Goal: Entertainment & Leisure: Consume media (video, audio)

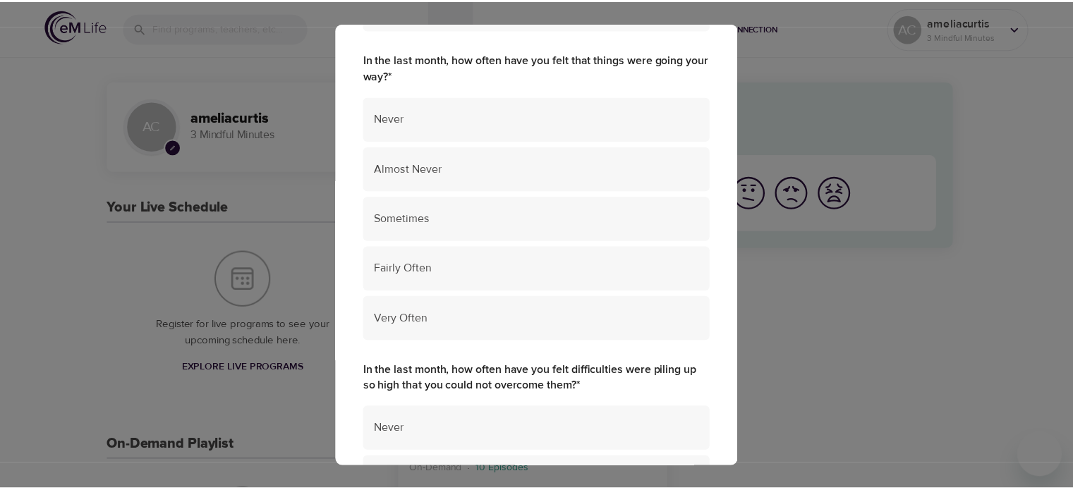
scroll to position [1049, 0]
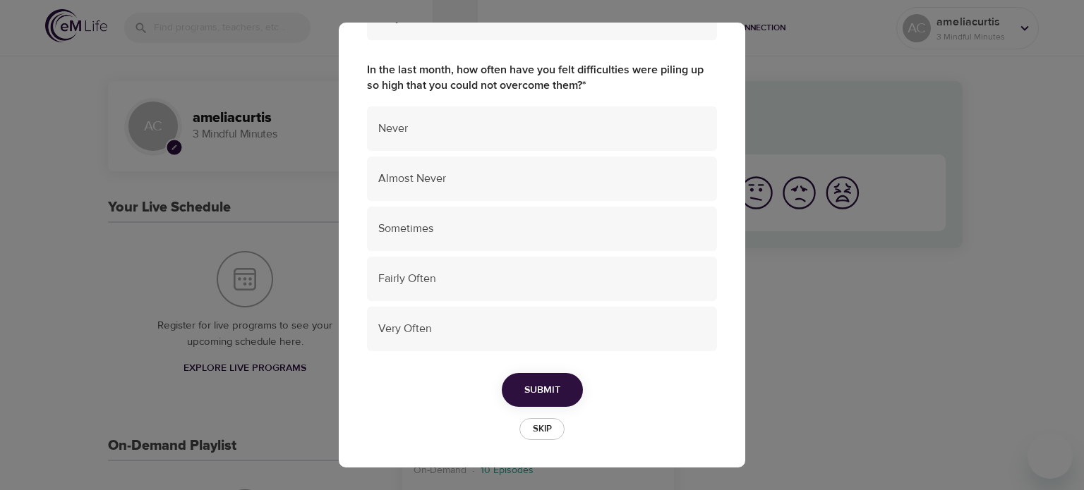
click at [542, 433] on span "Skip" at bounding box center [541, 429] width 31 height 16
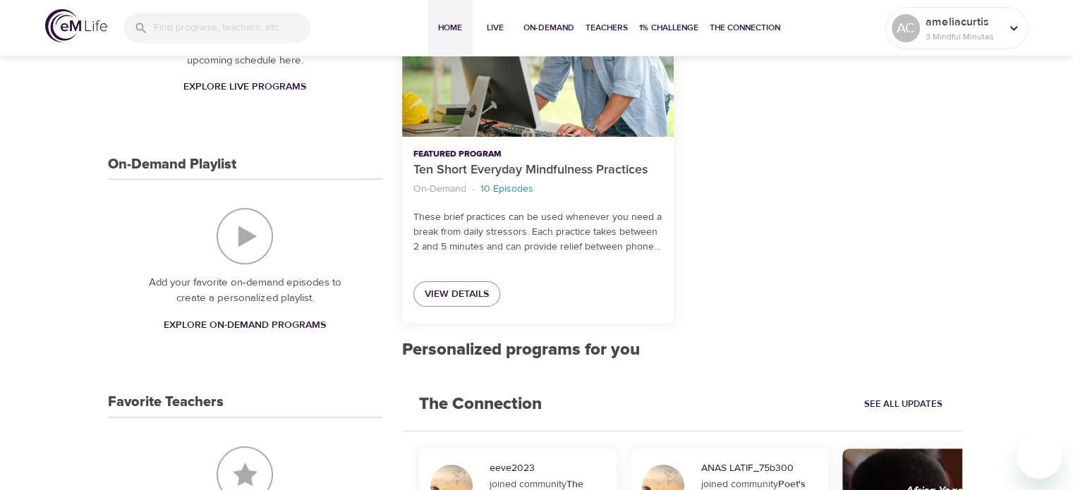
scroll to position [325, 0]
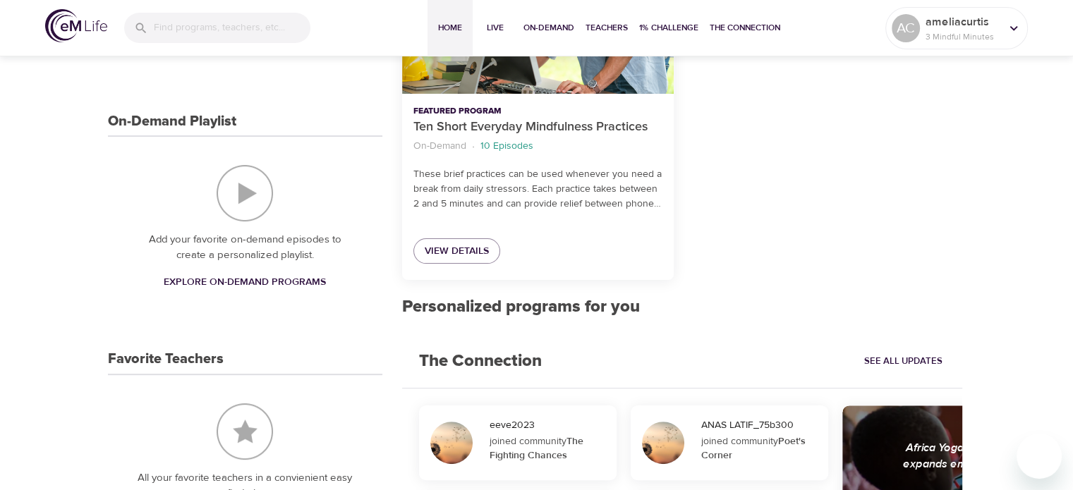
click at [203, 122] on h3 "On-Demand Playlist" at bounding box center [172, 122] width 128 height 16
click at [246, 281] on span "Explore On-Demand Programs" at bounding box center [245, 283] width 162 height 18
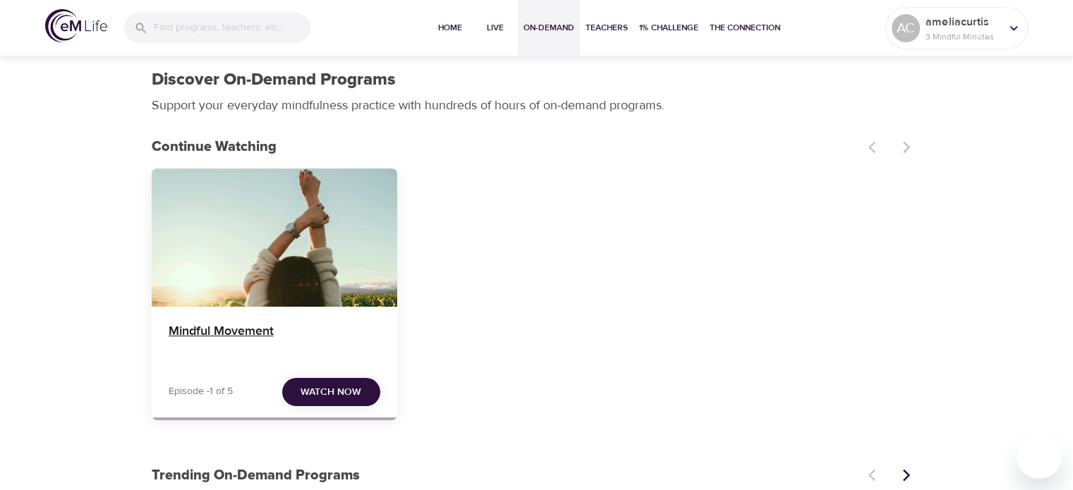
click at [272, 330] on h4 "Mindful Movement" at bounding box center [275, 341] width 212 height 34
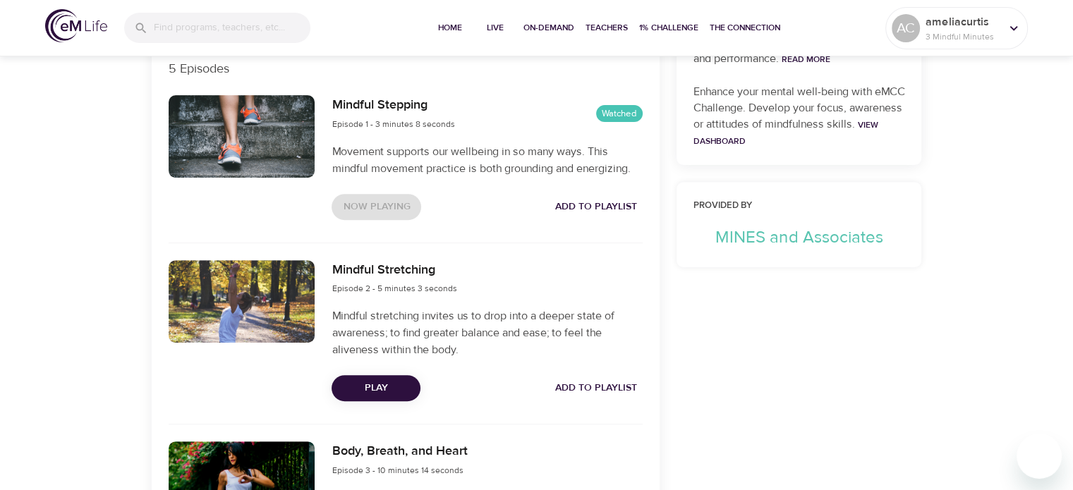
scroll to position [494, 0]
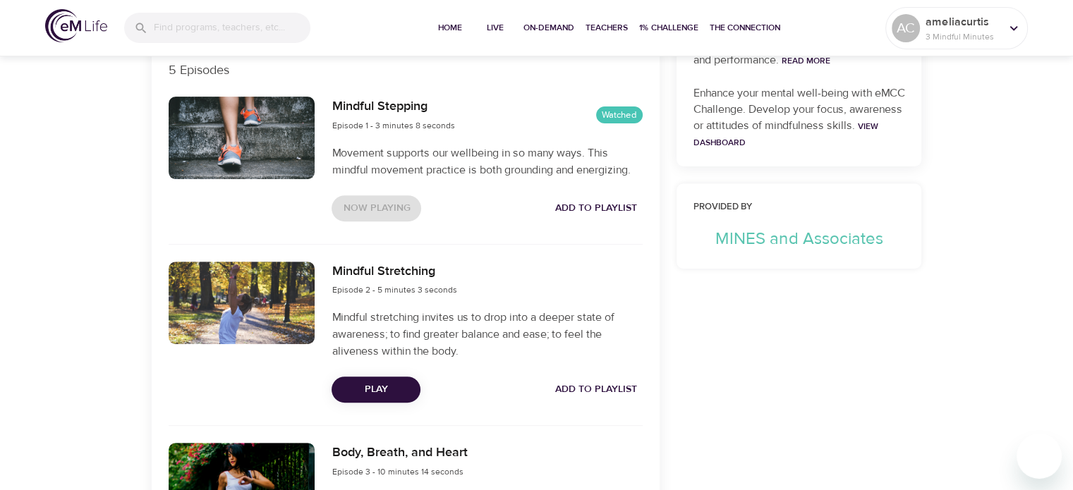
click at [390, 389] on span "Play" at bounding box center [376, 390] width 66 height 18
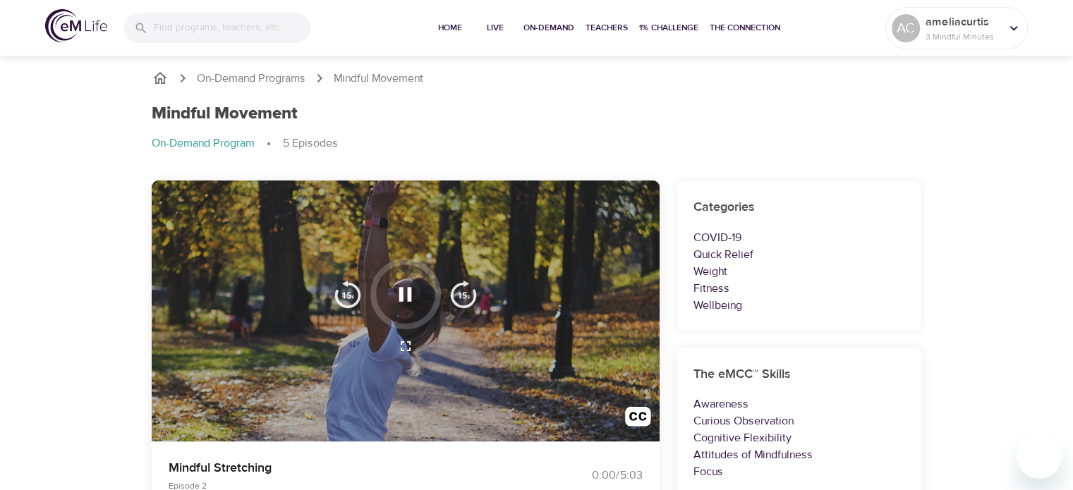
scroll to position [0, 0]
click at [409, 304] on icon "button" at bounding box center [405, 294] width 25 height 25
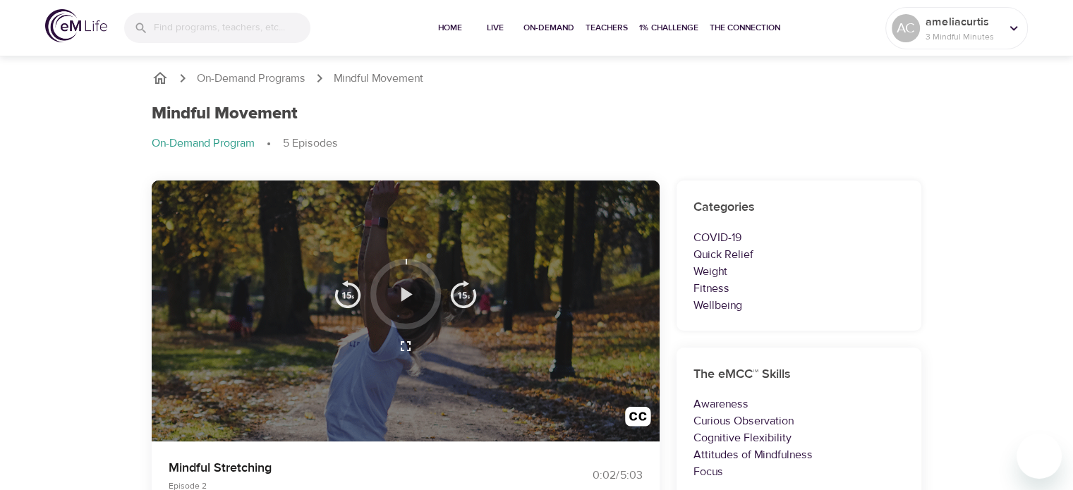
click at [409, 304] on icon "button" at bounding box center [405, 294] width 25 height 25
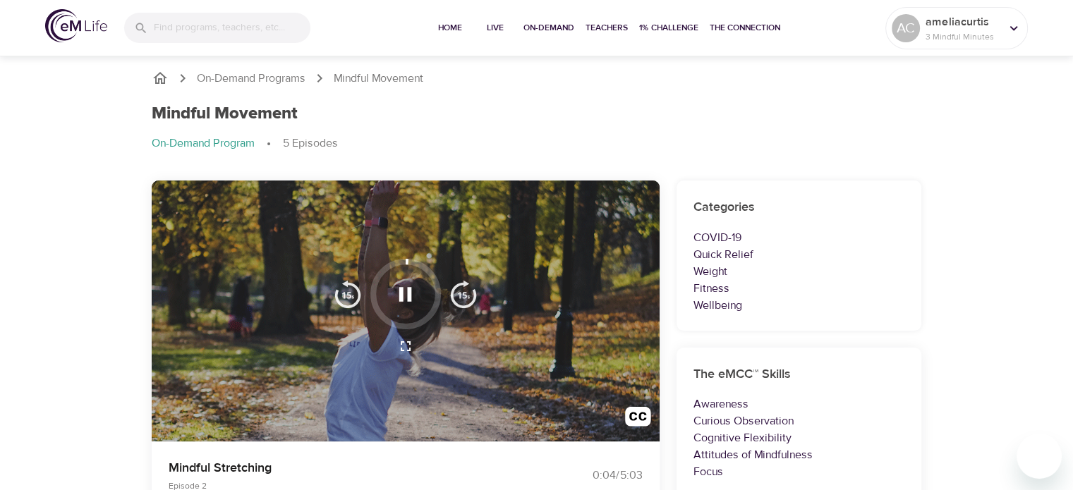
scroll to position [90, 0]
